Goal: Information Seeking & Learning: Understand process/instructions

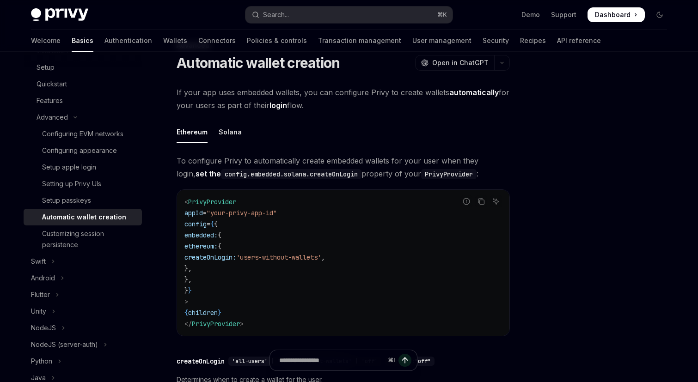
scroll to position [40, 0]
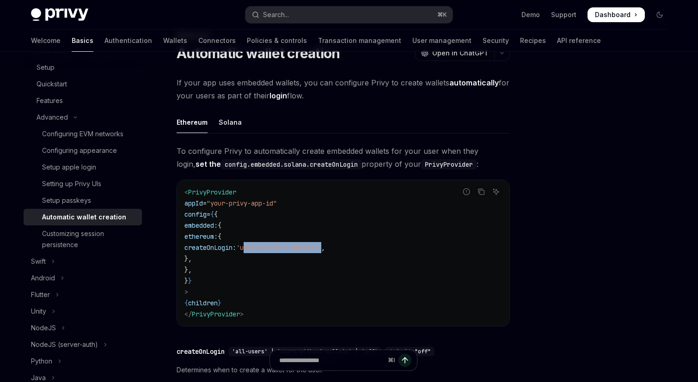
drag, startPoint x: 309, startPoint y: 249, endPoint x: 390, endPoint y: 248, distance: 81.3
click at [321, 248] on span "'users-without-wallets'" at bounding box center [278, 247] width 85 height 8
copy span "users-without-wallets"
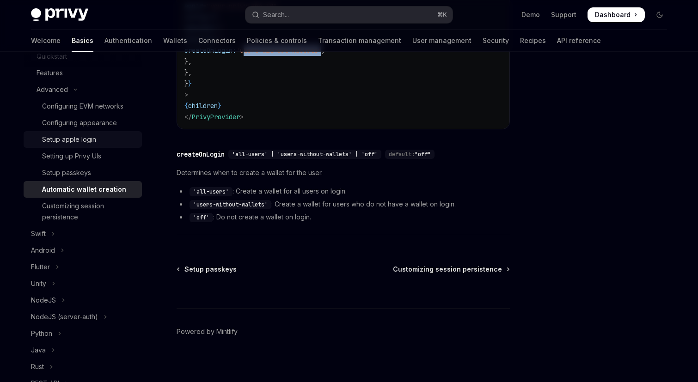
scroll to position [353, 0]
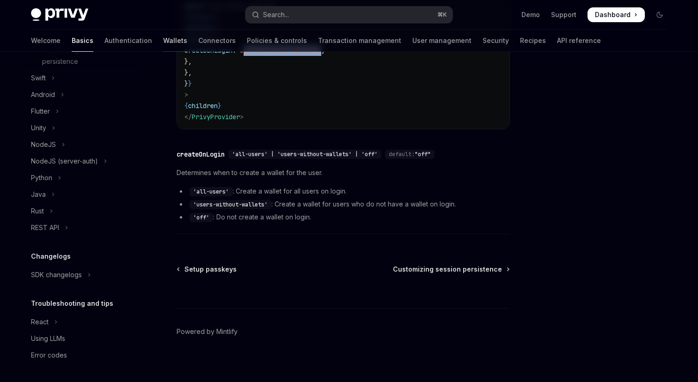
click at [163, 37] on link "Wallets" at bounding box center [175, 41] width 24 height 22
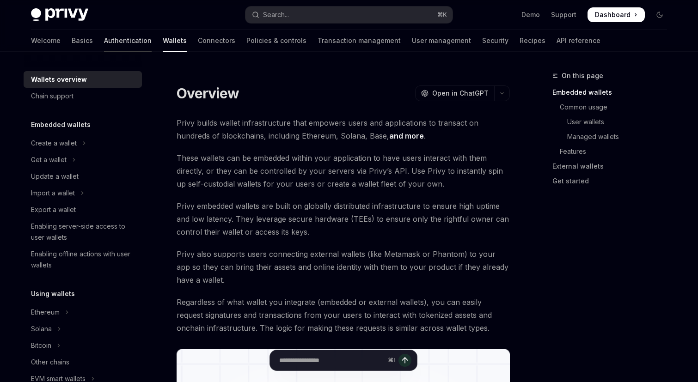
click at [104, 43] on link "Authentication" at bounding box center [128, 41] width 48 height 22
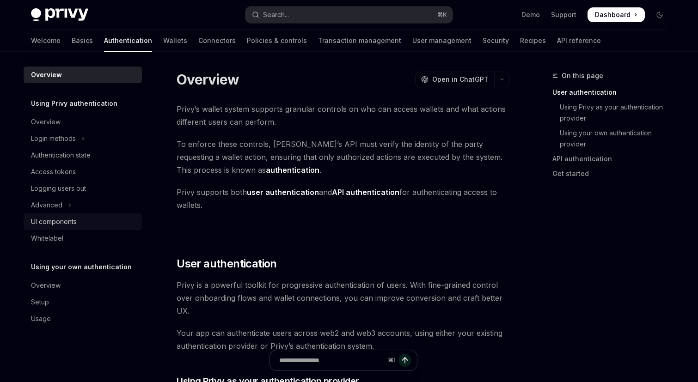
click at [64, 222] on div "UI components" at bounding box center [54, 221] width 46 height 11
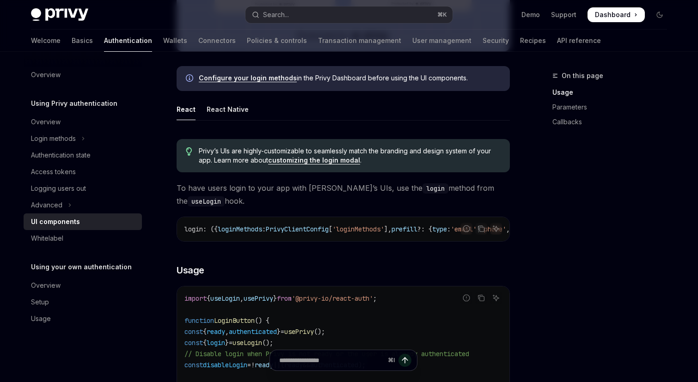
scroll to position [426, 0]
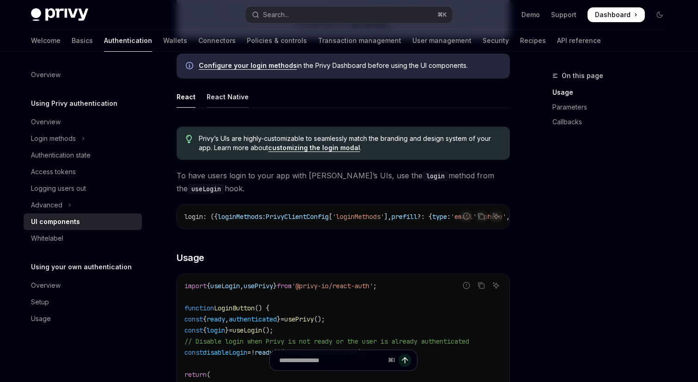
click at [231, 95] on div "React Native" at bounding box center [228, 97] width 42 height 22
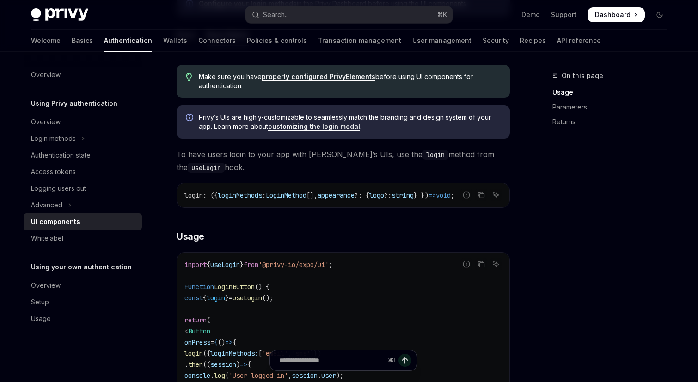
scroll to position [407, 0]
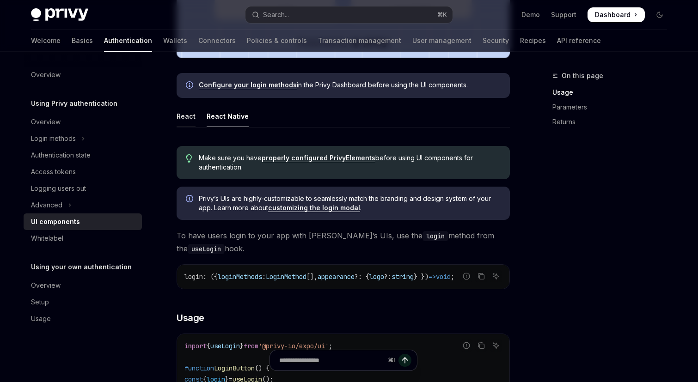
click at [184, 115] on div "React" at bounding box center [185, 116] width 19 height 22
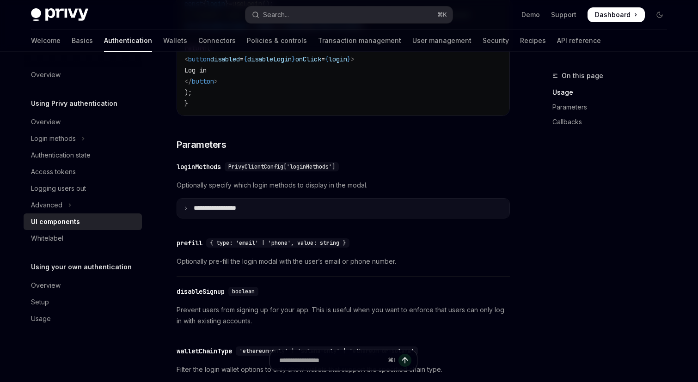
scroll to position [762, 0]
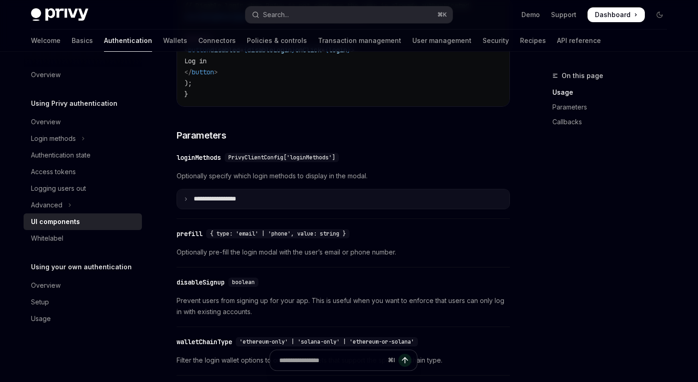
click at [216, 203] on p "**********" at bounding box center [226, 199] width 64 height 8
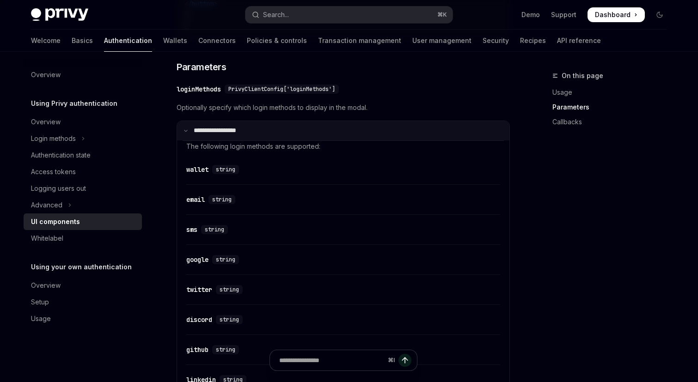
scroll to position [828, 0]
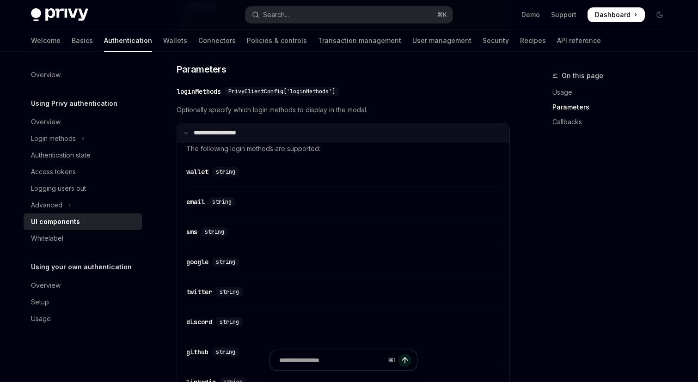
click at [195, 137] on p "**********" at bounding box center [224, 133] width 61 height 8
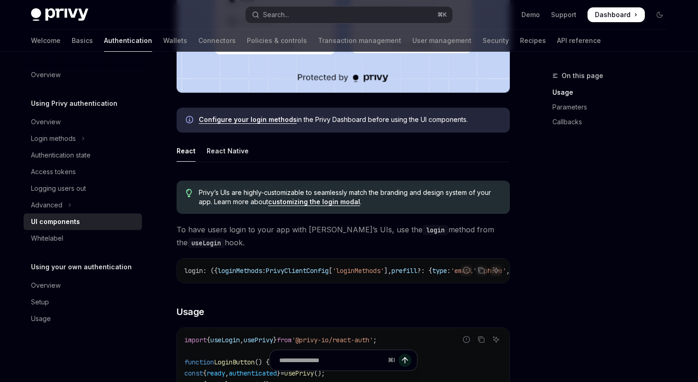
scroll to position [372, 0]
click at [240, 155] on div "React Native" at bounding box center [228, 151] width 42 height 22
type textarea "*"
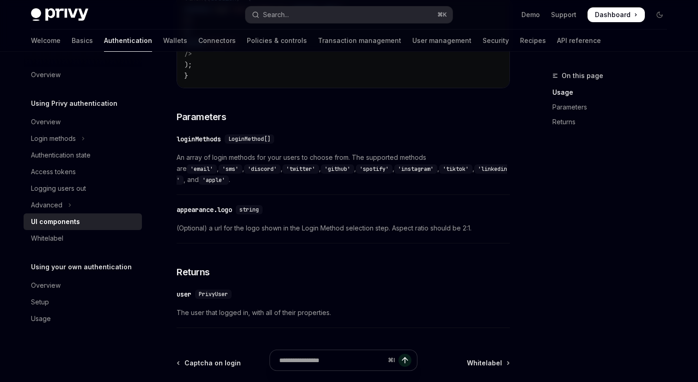
scroll to position [873, 0]
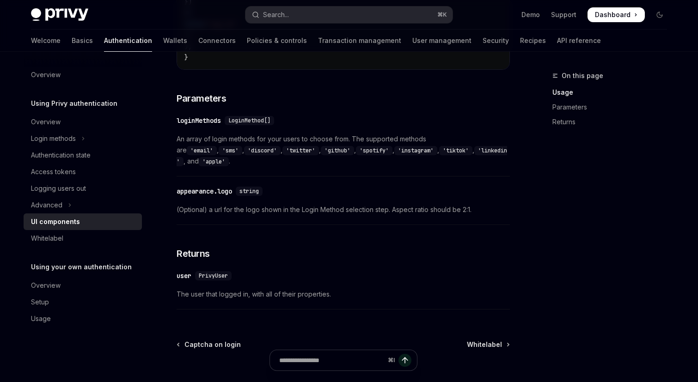
click at [364, 164] on span "An array of login methods for your users to choose from. The supported methods …" at bounding box center [342, 150] width 333 height 33
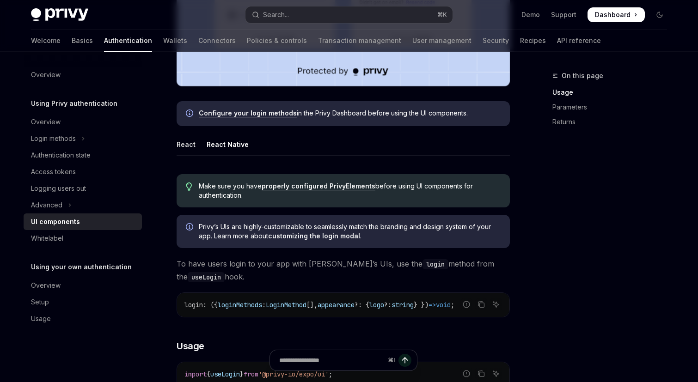
scroll to position [380, 0]
